Goal: Information Seeking & Learning: Learn about a topic

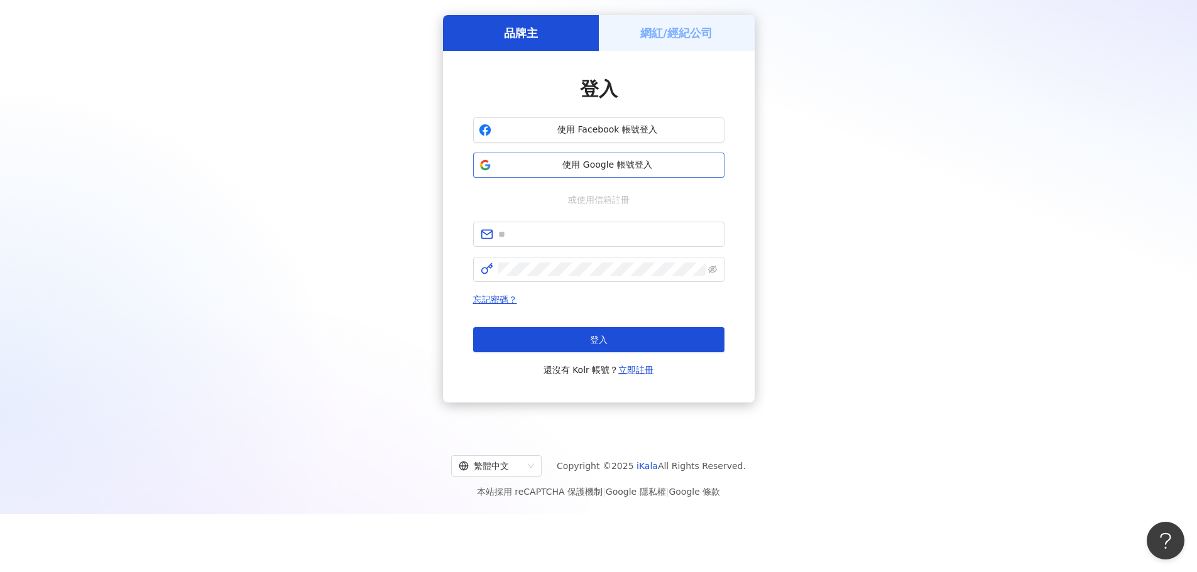
click at [598, 168] on span "使用 Google 帳號登入" at bounding box center [607, 165] width 222 height 13
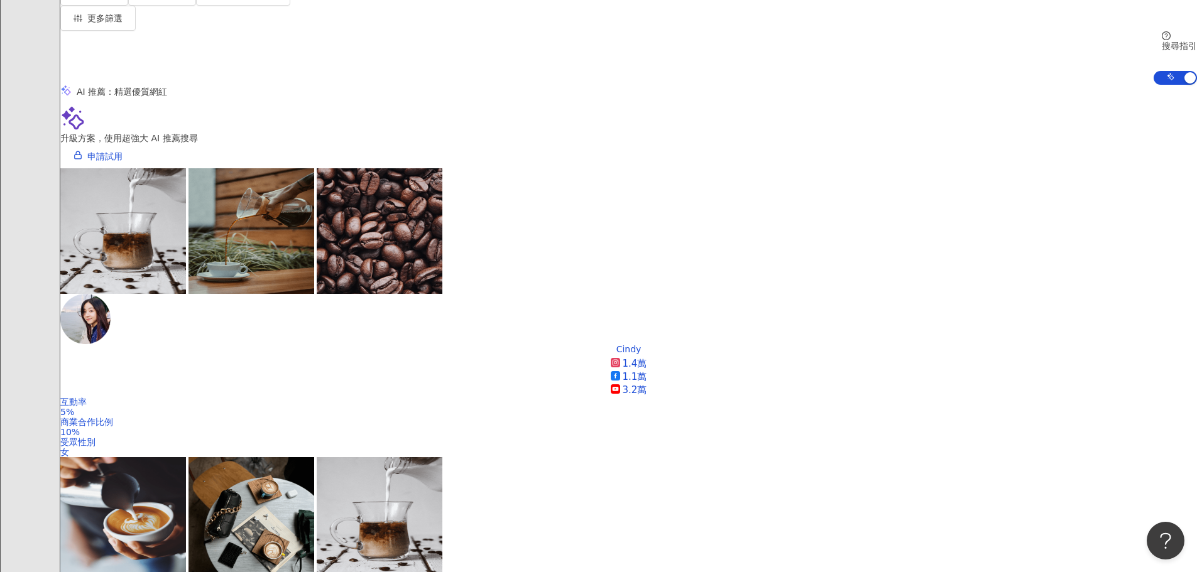
scroll to position [377, 0]
